Goal: Task Accomplishment & Management: Manage account settings

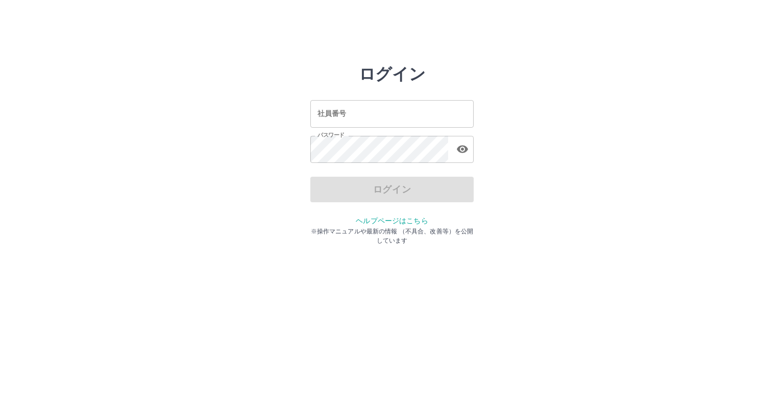
click at [379, 193] on div "ログイン" at bounding box center [391, 190] width 163 height 26
click at [375, 191] on div "ログイン" at bounding box center [391, 190] width 163 height 26
click at [383, 188] on div "ログイン" at bounding box center [391, 190] width 163 height 26
click at [347, 117] on input "社員番号" at bounding box center [391, 113] width 163 height 27
type input "*******"
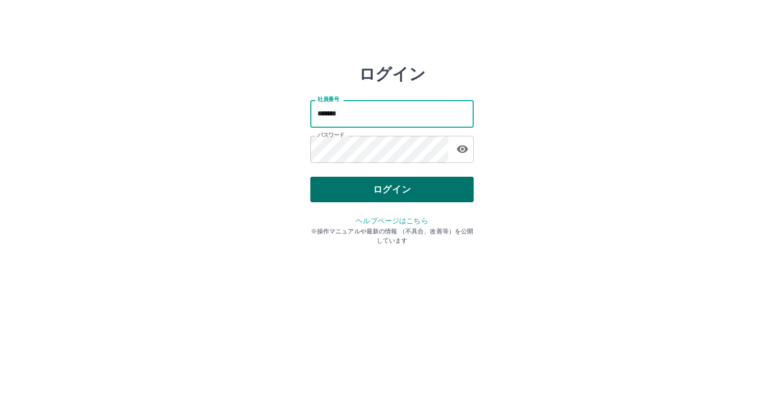
click at [382, 189] on button "ログイン" at bounding box center [391, 190] width 163 height 26
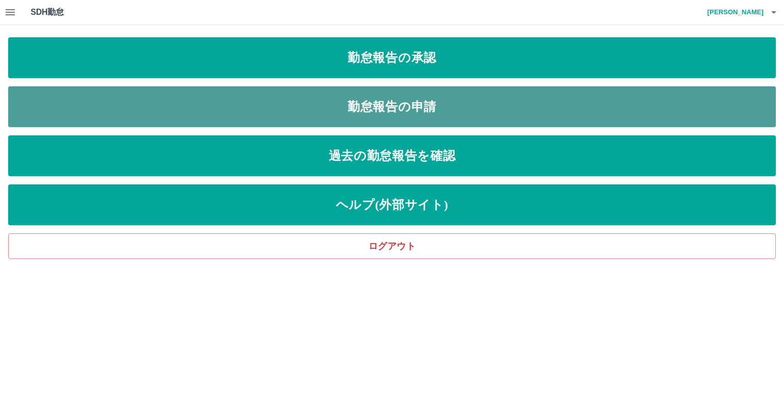
click at [383, 102] on link "勤怠報告の申請" at bounding box center [392, 106] width 768 height 41
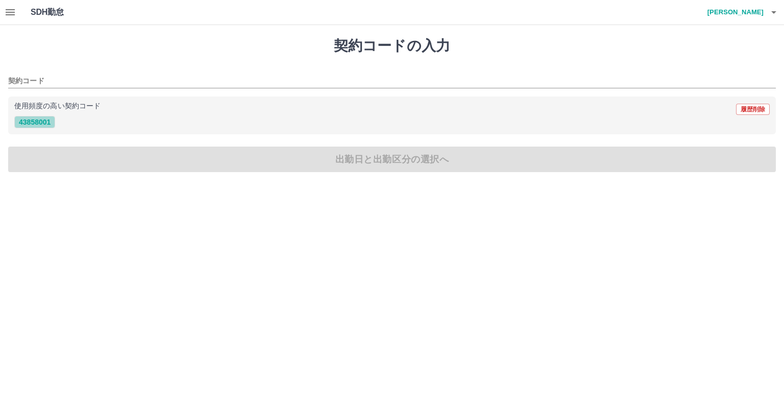
click at [36, 122] on button "43858001" at bounding box center [34, 122] width 41 height 12
type input "********"
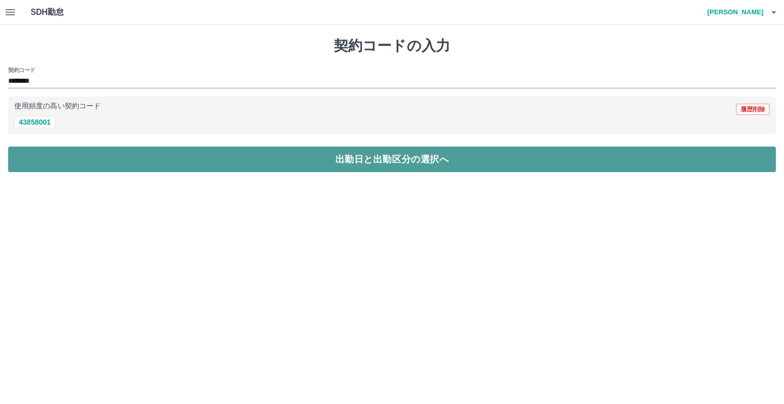
click at [52, 161] on button "出勤日と出勤区分の選択へ" at bounding box center [392, 159] width 768 height 26
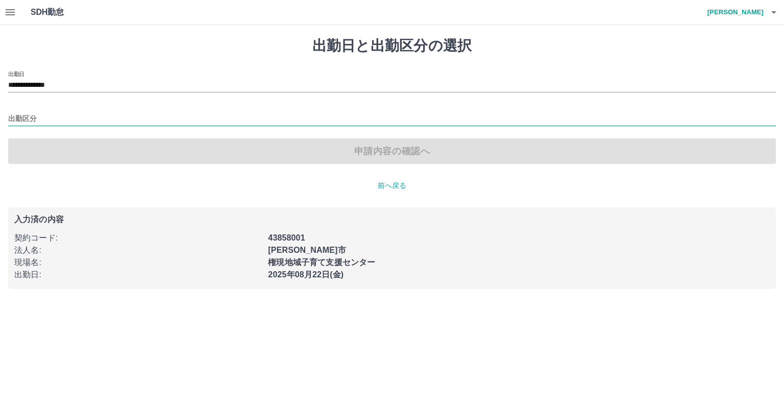
click at [36, 117] on input "出勤区分" at bounding box center [392, 119] width 768 height 13
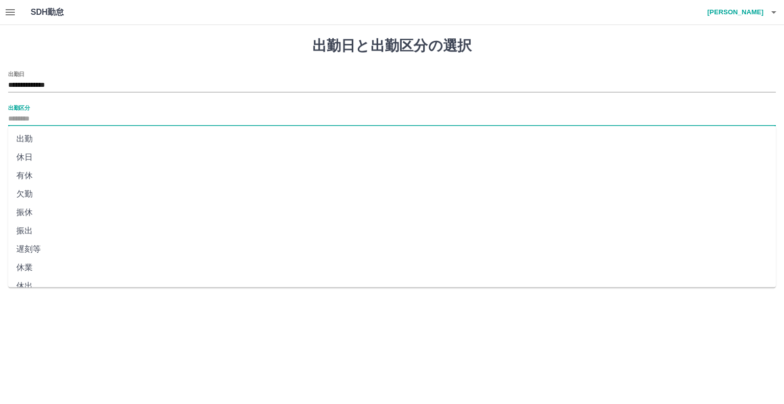
click at [31, 140] on li "出勤" at bounding box center [392, 139] width 768 height 18
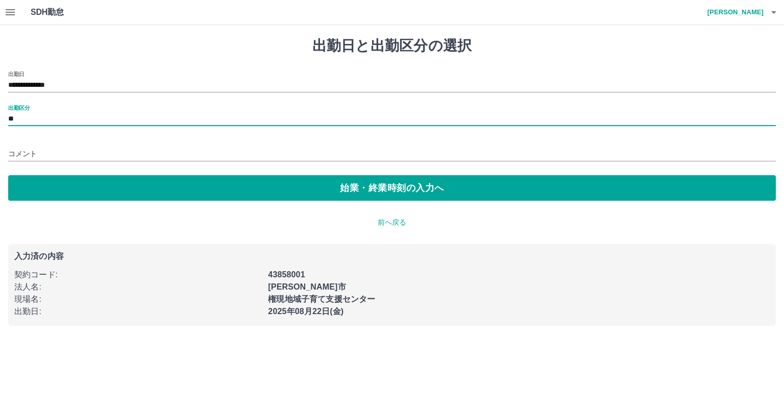
type input "**"
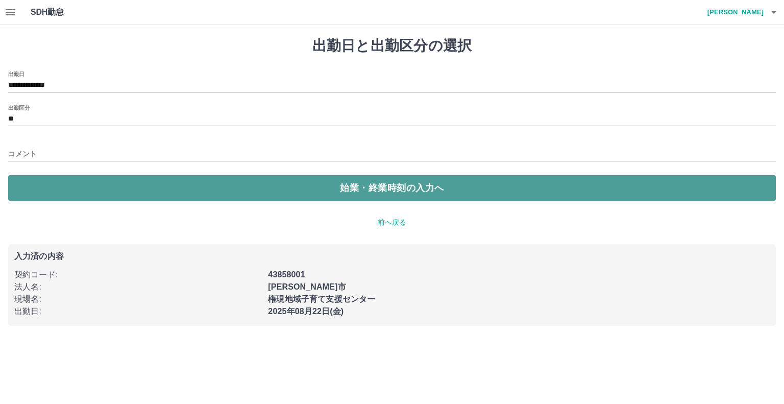
click at [41, 181] on button "始業・終業時刻の入力へ" at bounding box center [392, 188] width 768 height 26
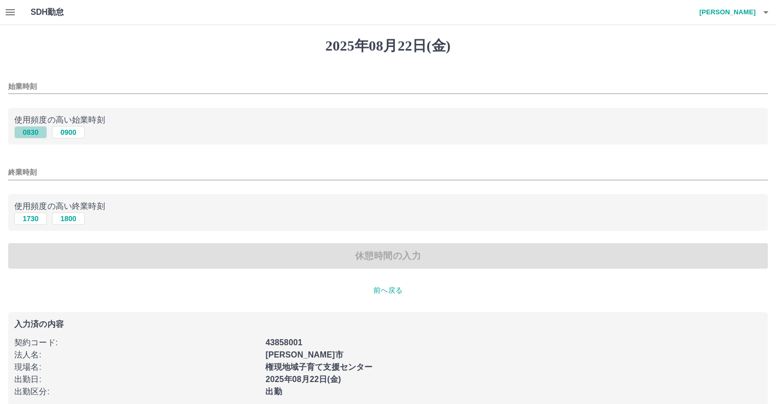
click at [36, 132] on button "0830" at bounding box center [30, 132] width 33 height 12
type input "****"
click at [32, 219] on button "1730" at bounding box center [30, 218] width 33 height 12
type input "****"
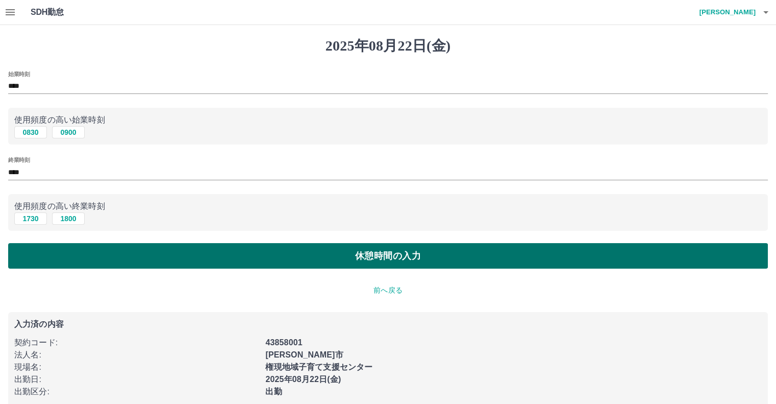
click at [48, 254] on button "休憩時間の入力" at bounding box center [388, 256] width 760 height 26
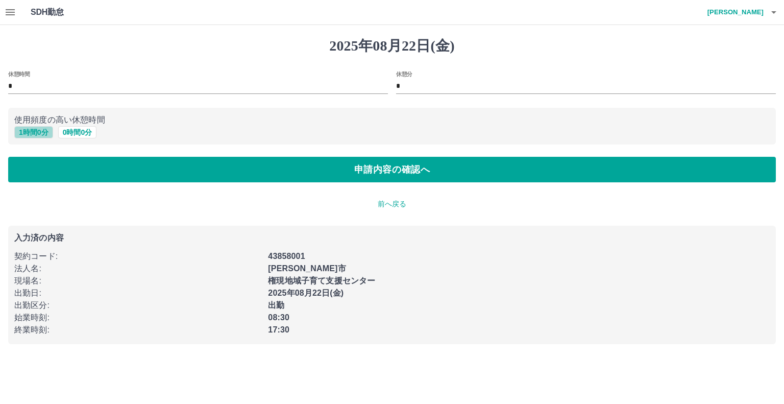
click at [36, 134] on button "1 時間 0 分" at bounding box center [33, 132] width 39 height 12
type input "*"
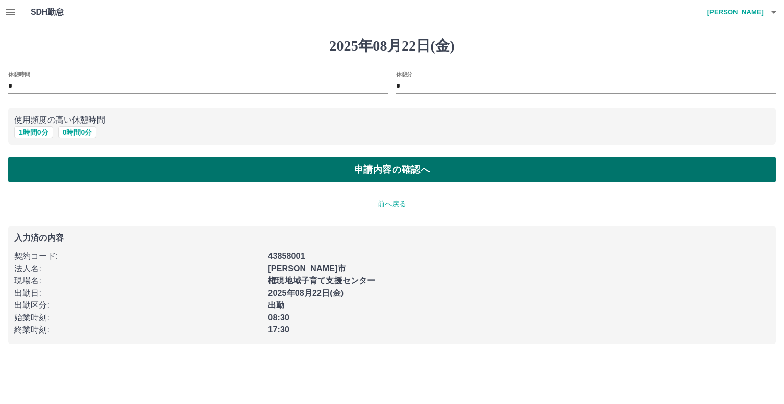
click at [61, 165] on button "申請内容の確認へ" at bounding box center [392, 170] width 768 height 26
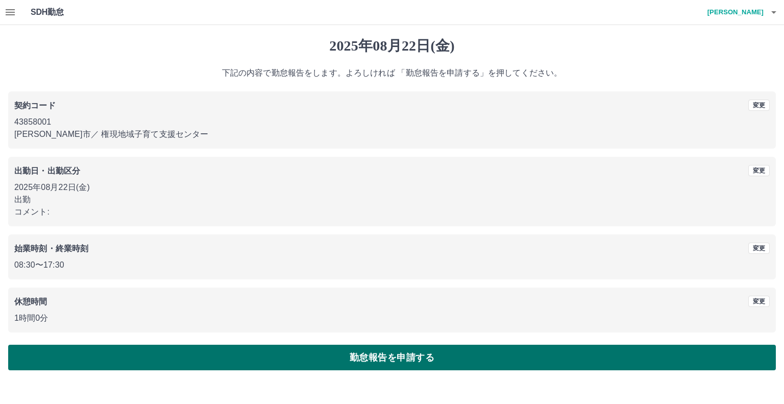
click at [458, 355] on button "勤怠報告を申請する" at bounding box center [392, 358] width 768 height 26
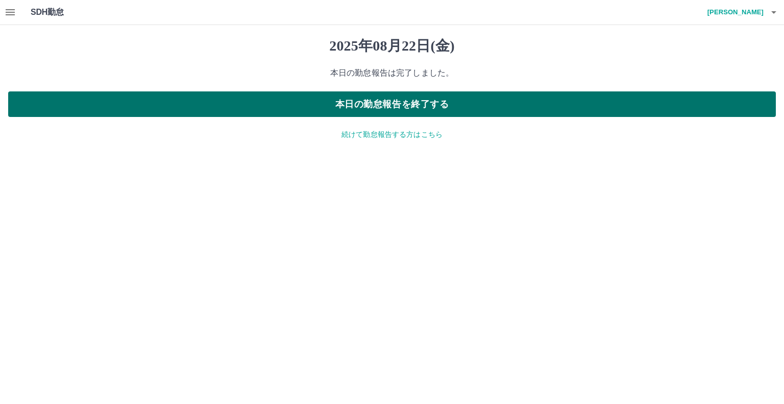
click at [413, 108] on button "本日の勤怠報告を終了する" at bounding box center [392, 104] width 768 height 26
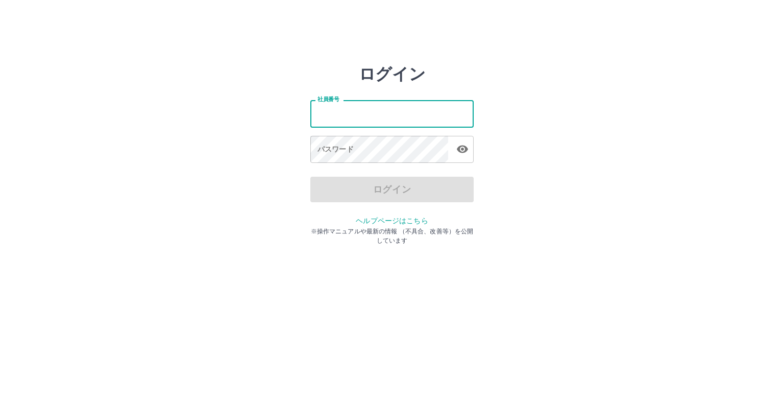
click at [355, 117] on input "社員番号" at bounding box center [391, 113] width 163 height 27
type input "*******"
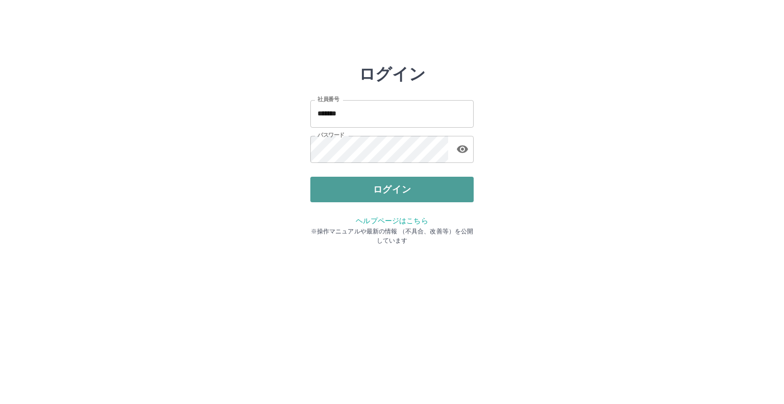
click at [374, 186] on button "ログイン" at bounding box center [391, 190] width 163 height 26
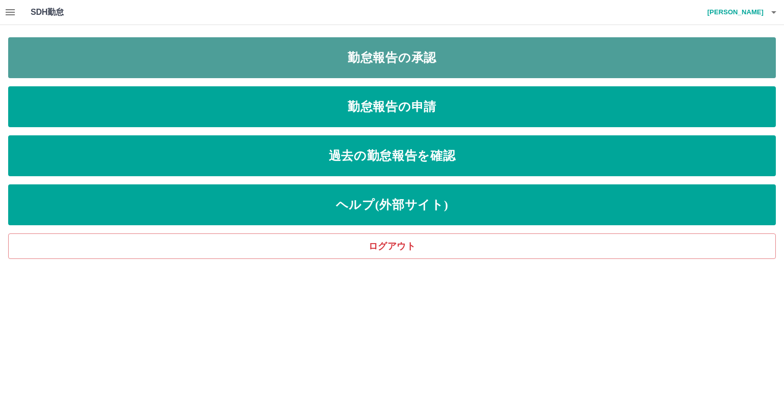
click at [403, 51] on link "勤怠報告の承認" at bounding box center [392, 57] width 768 height 41
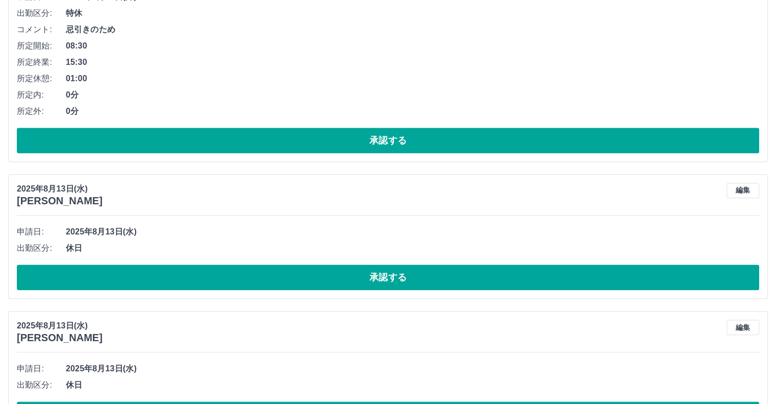
scroll to position [5151, 0]
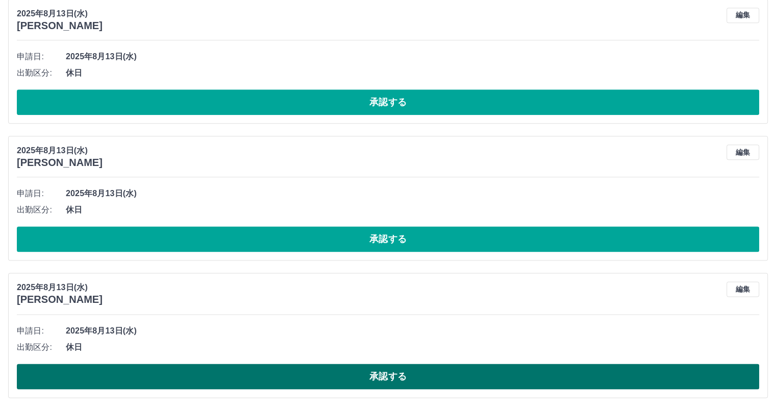
click at [367, 370] on button "承認する" at bounding box center [388, 376] width 743 height 26
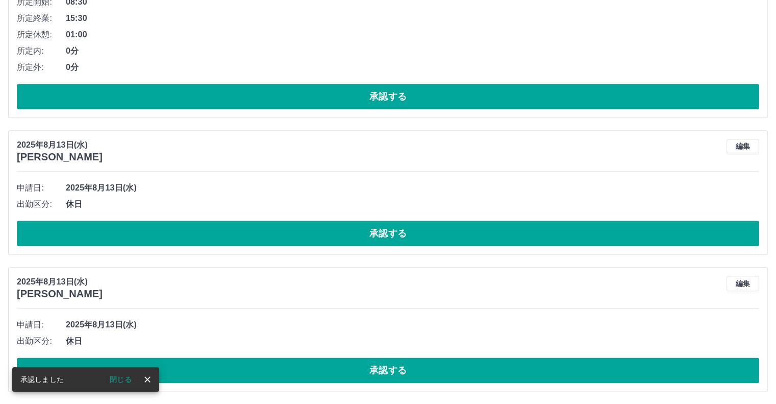
scroll to position [5014, 0]
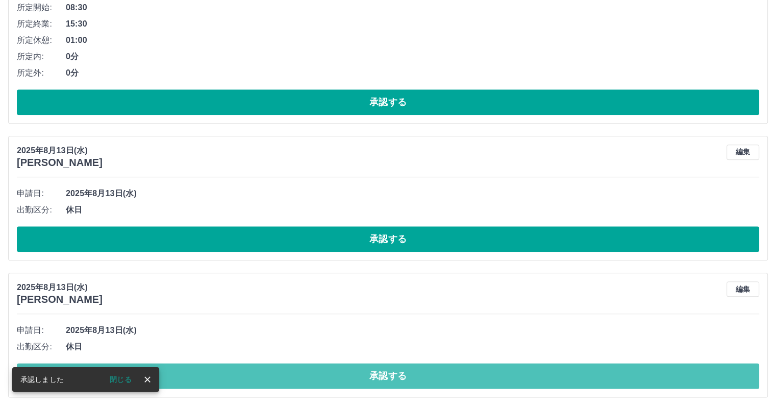
click at [367, 371] on button "承認する" at bounding box center [388, 376] width 743 height 26
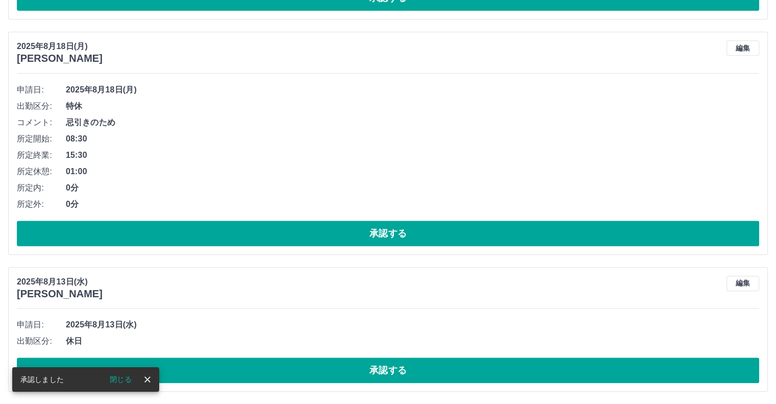
scroll to position [4877, 0]
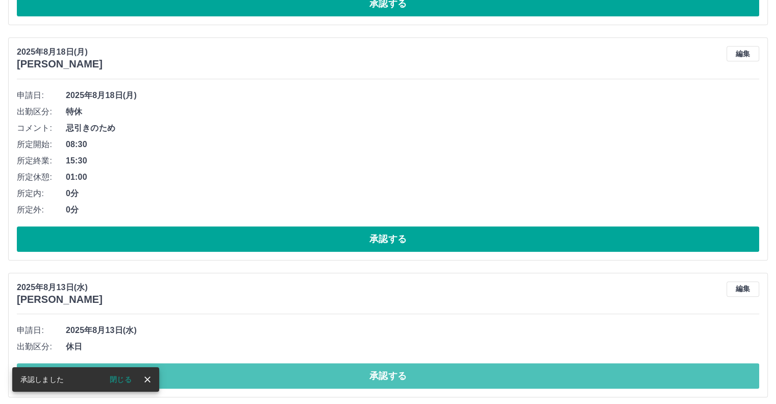
click at [367, 371] on button "承認する" at bounding box center [388, 376] width 743 height 26
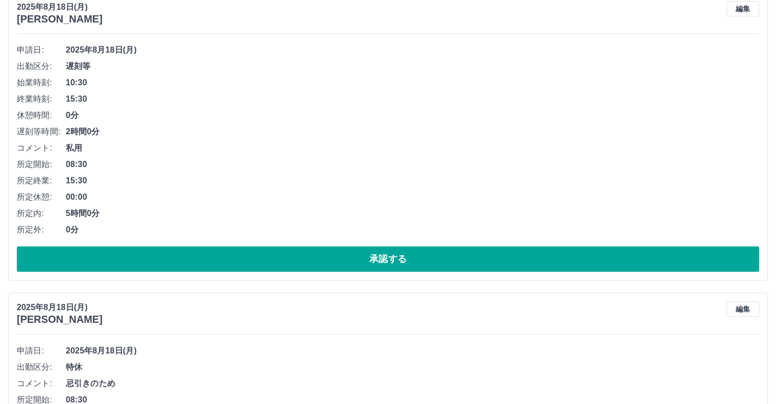
scroll to position [4513, 0]
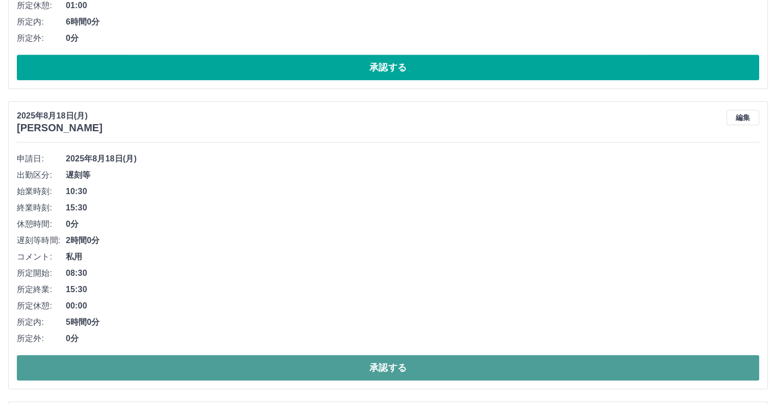
click at [387, 359] on button "承認する" at bounding box center [388, 368] width 743 height 26
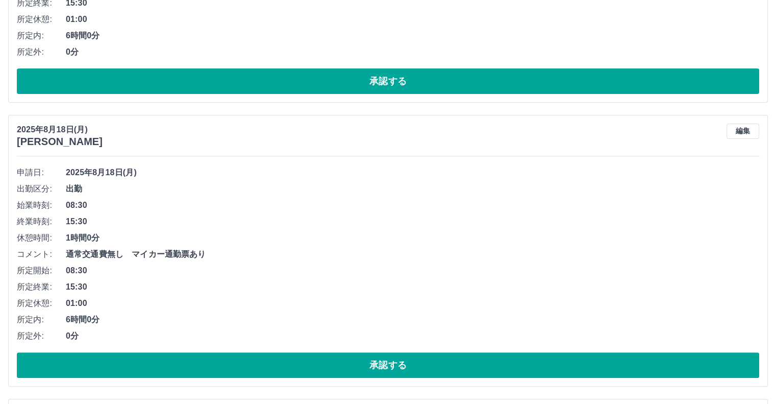
scroll to position [4211, 0]
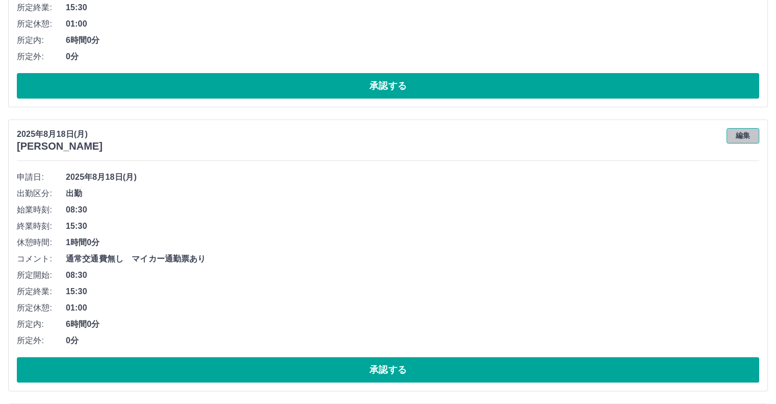
click at [749, 131] on button "編集" at bounding box center [743, 135] width 33 height 15
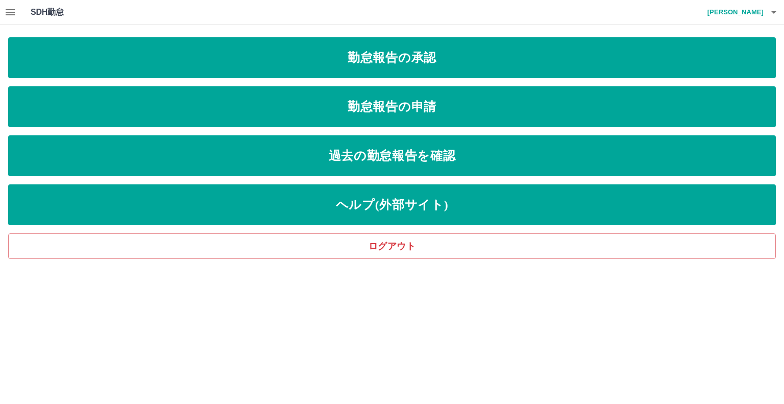
click at [13, 12] on icon "button" at bounding box center [10, 12] width 9 height 6
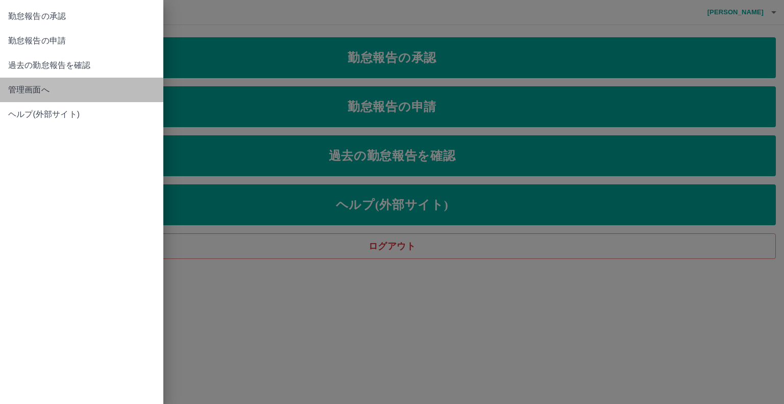
click at [17, 89] on span "管理画面へ" at bounding box center [81, 90] width 147 height 12
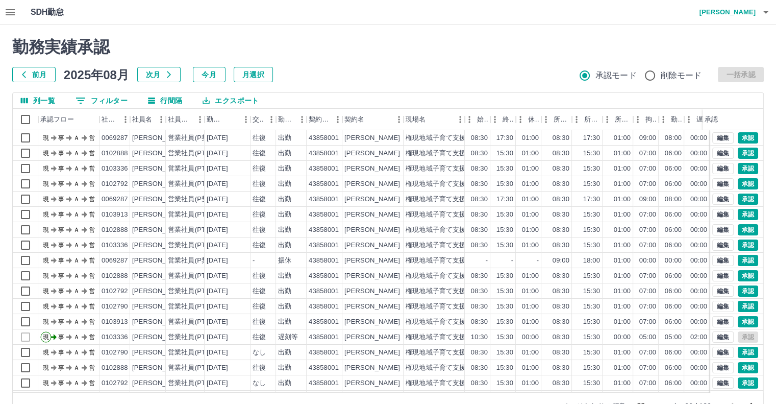
scroll to position [28, 0]
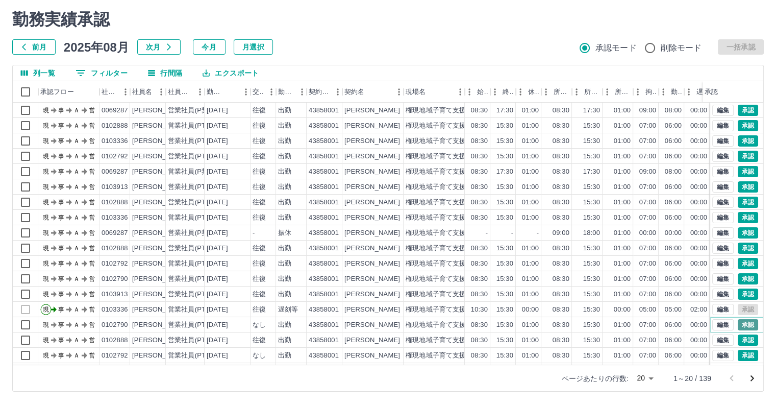
click at [738, 322] on button "承認" at bounding box center [748, 324] width 20 height 11
click at [738, 338] on button "承認" at bounding box center [748, 339] width 20 height 11
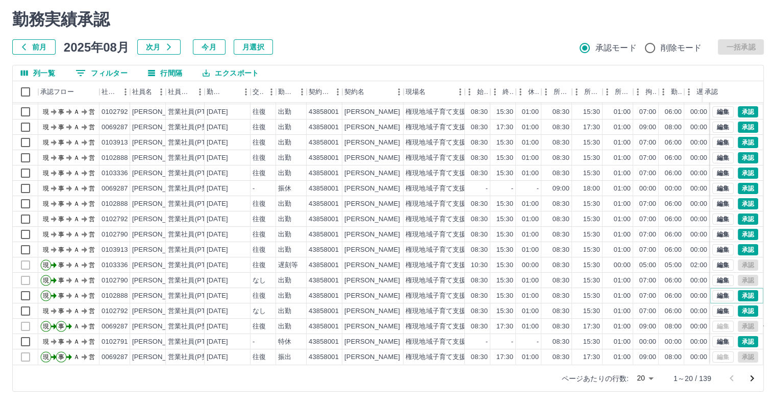
scroll to position [52, 0]
click at [738, 305] on button "承認" at bounding box center [748, 310] width 20 height 11
click at [739, 244] on button "承認" at bounding box center [748, 249] width 20 height 11
click at [739, 229] on button "承認" at bounding box center [748, 234] width 20 height 11
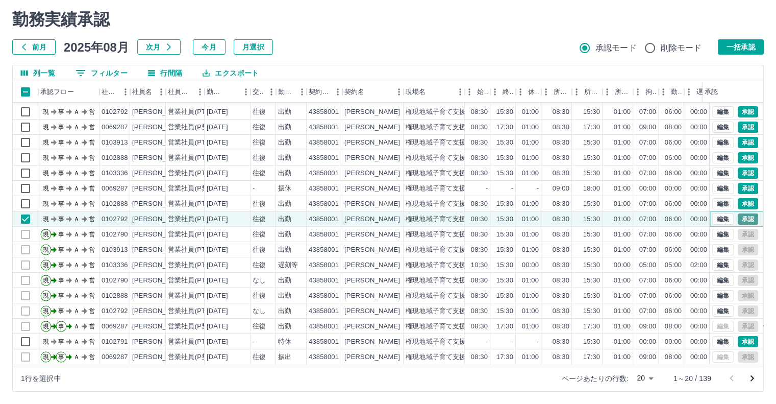
click at [742, 213] on button "承認" at bounding box center [748, 218] width 20 height 11
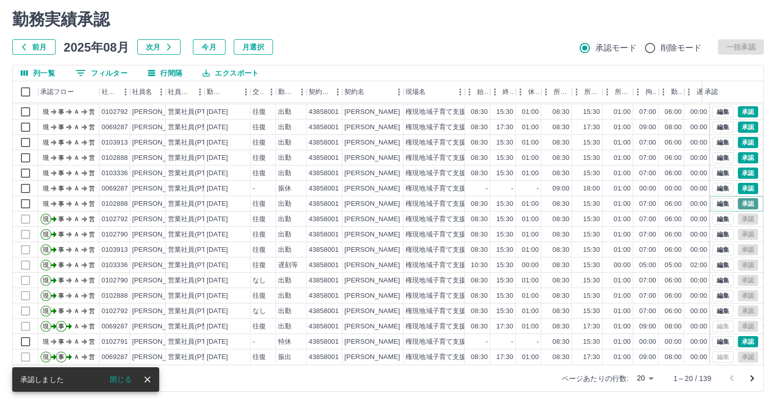
click at [746, 198] on button "承認" at bounding box center [748, 203] width 20 height 11
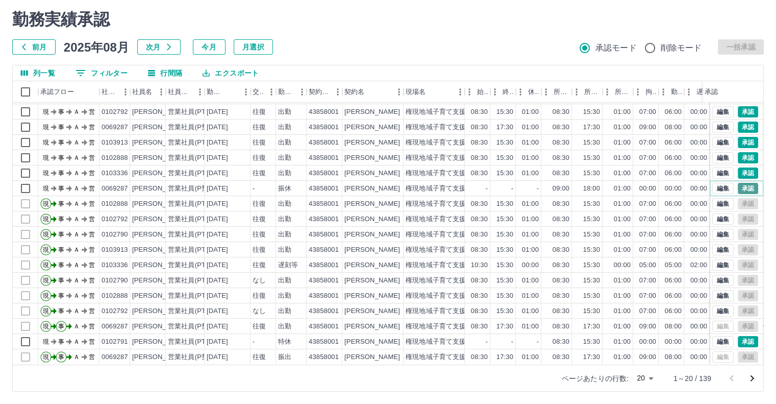
click at [739, 183] on button "承認" at bounding box center [748, 188] width 20 height 11
click at [738, 167] on button "承認" at bounding box center [748, 172] width 20 height 11
click at [741, 152] on button "承認" at bounding box center [748, 157] width 20 height 11
click at [739, 137] on button "承認" at bounding box center [748, 142] width 20 height 11
click at [738, 121] on button "承認" at bounding box center [748, 126] width 20 height 11
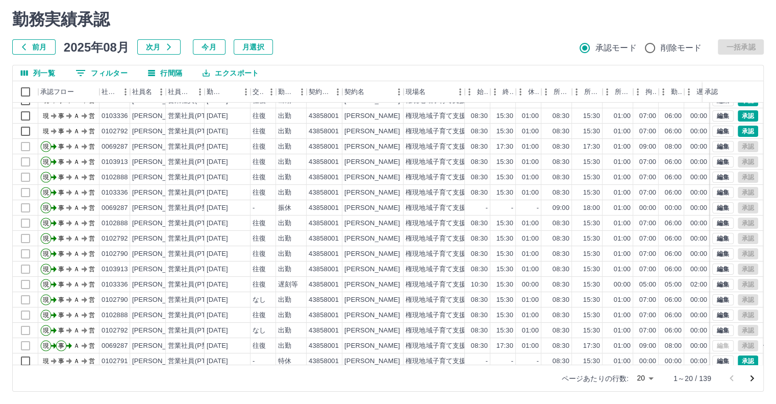
scroll to position [22, 0]
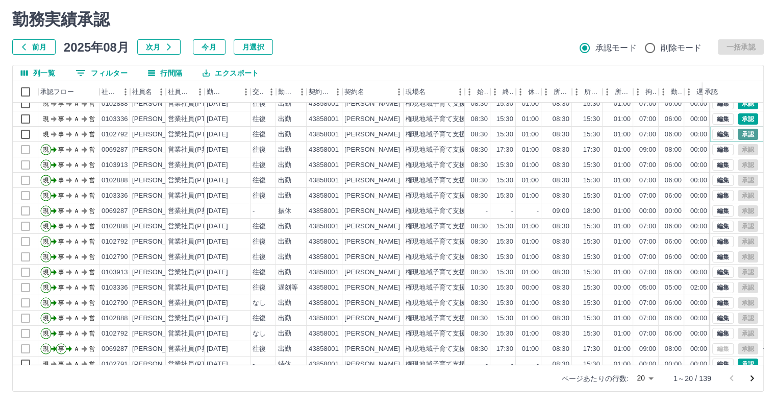
click at [741, 133] on button "承認" at bounding box center [748, 134] width 20 height 11
click at [741, 116] on button "承認" at bounding box center [748, 118] width 20 height 11
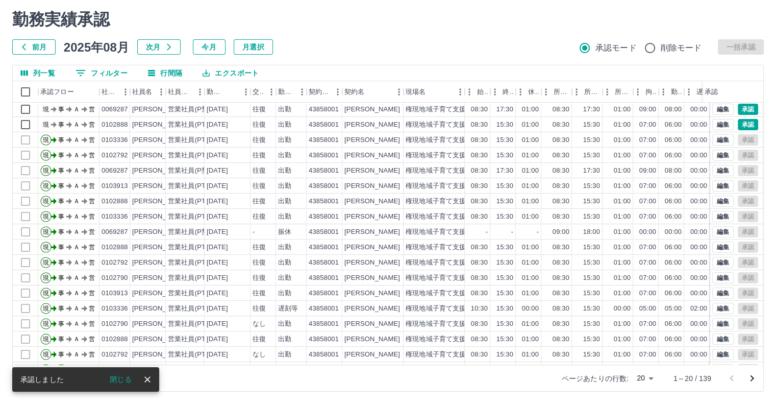
scroll to position [0, 0]
click at [739, 120] on button "承認" at bounding box center [748, 125] width 20 height 11
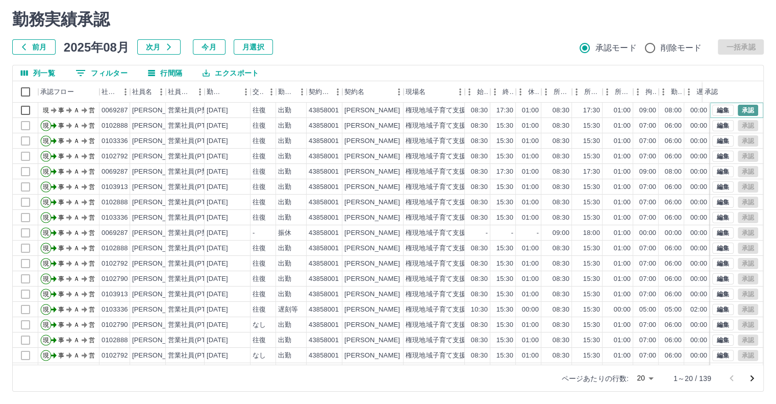
click at [743, 110] on button "承認" at bounding box center [748, 110] width 20 height 11
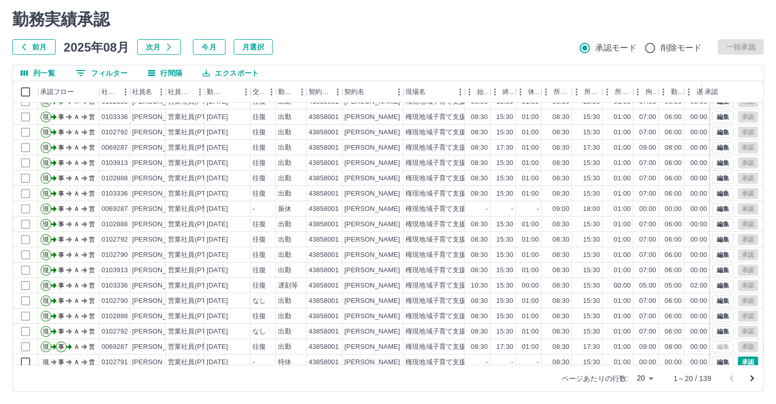
scroll to position [52, 0]
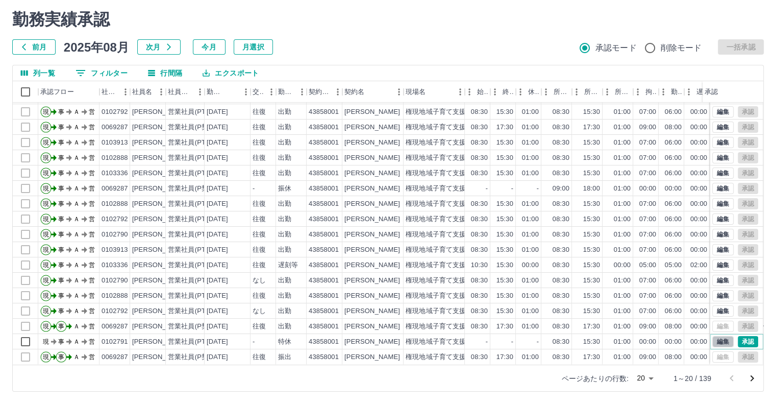
click at [718, 336] on button "編集" at bounding box center [723, 341] width 21 height 11
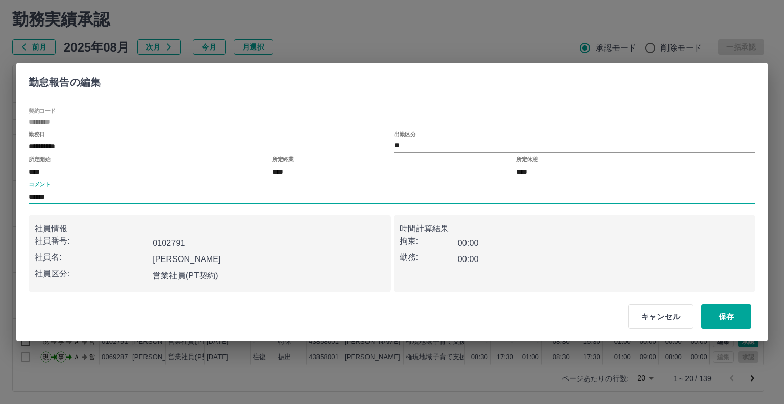
click at [78, 198] on input "******" at bounding box center [392, 196] width 727 height 15
type input "**********"
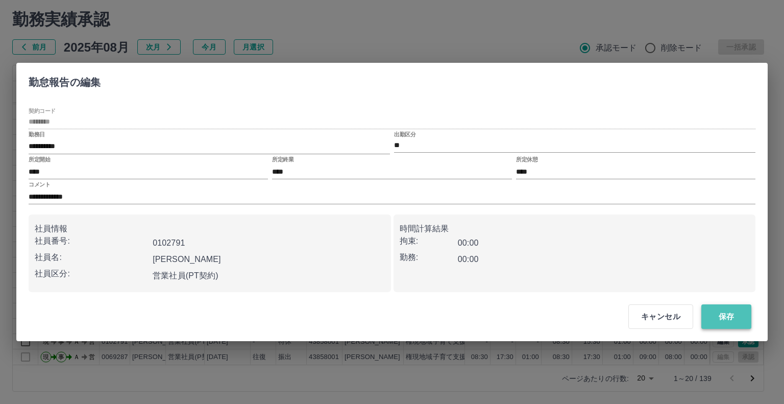
click at [728, 317] on button "保存" at bounding box center [726, 316] width 50 height 24
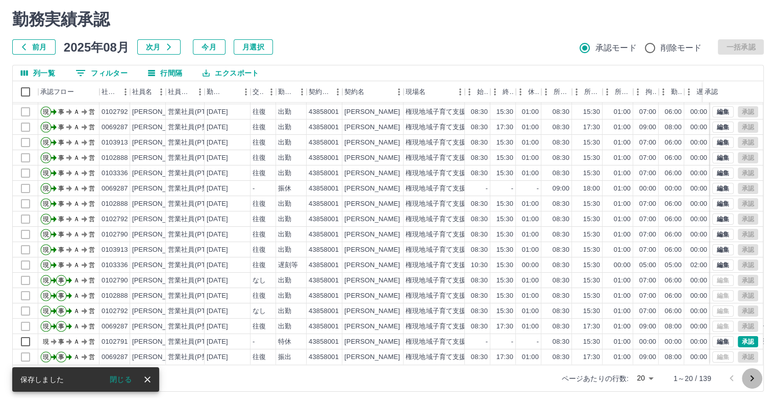
click at [754, 380] on icon "次のページへ" at bounding box center [752, 378] width 12 height 12
